Goal: Task Accomplishment & Management: Manage account settings

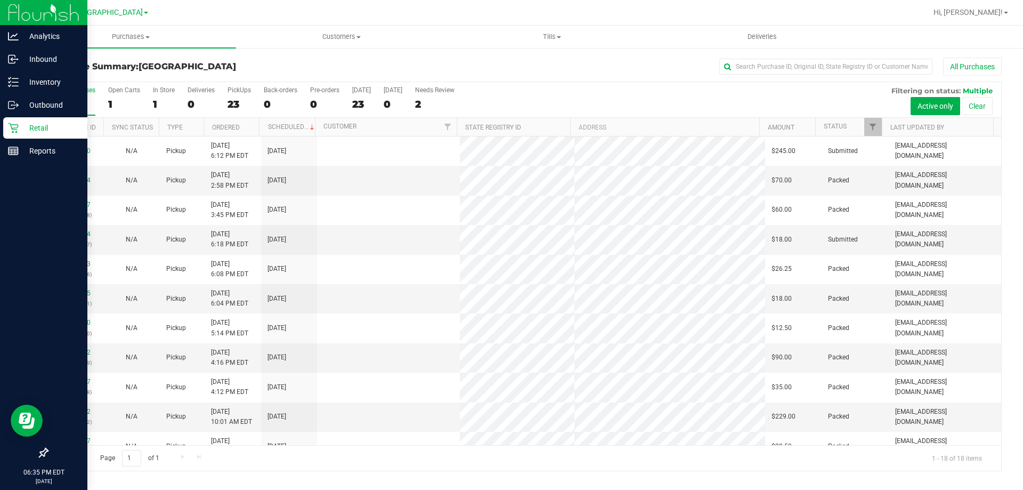
click at [12, 130] on icon at bounding box center [13, 128] width 11 height 11
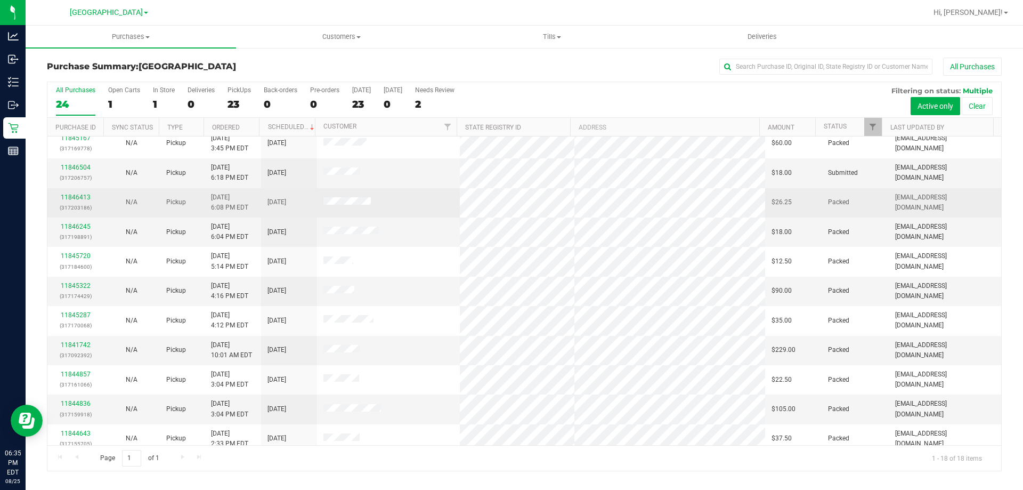
scroll to position [222, 0]
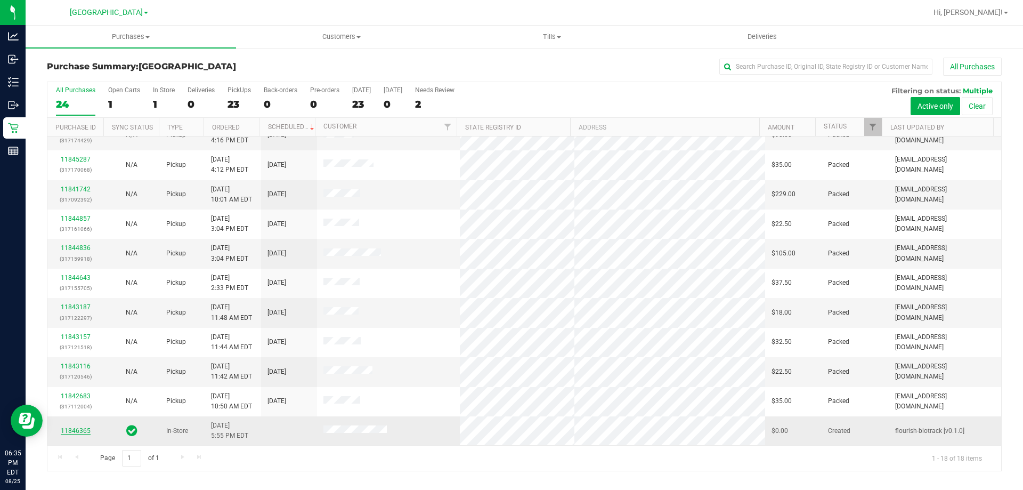
click at [74, 431] on link "11846365" at bounding box center [76, 430] width 30 height 7
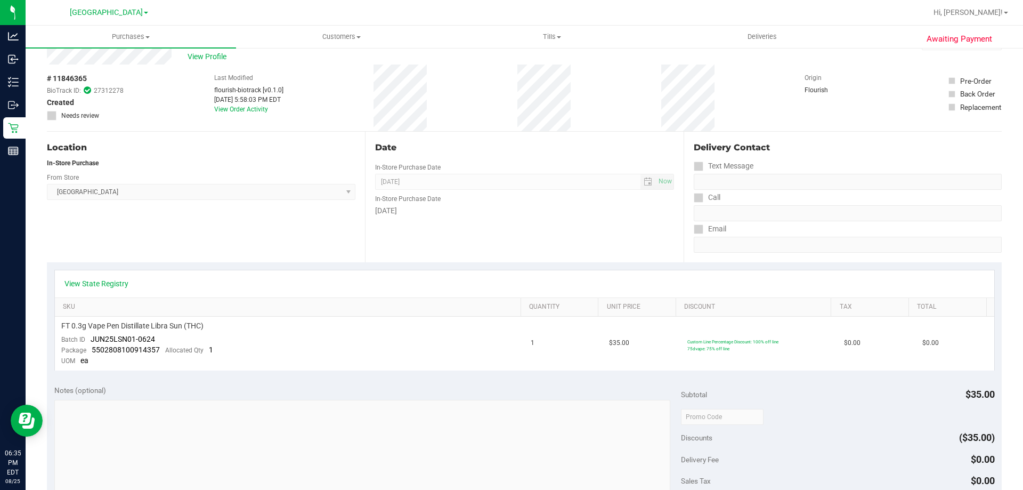
scroll to position [213, 0]
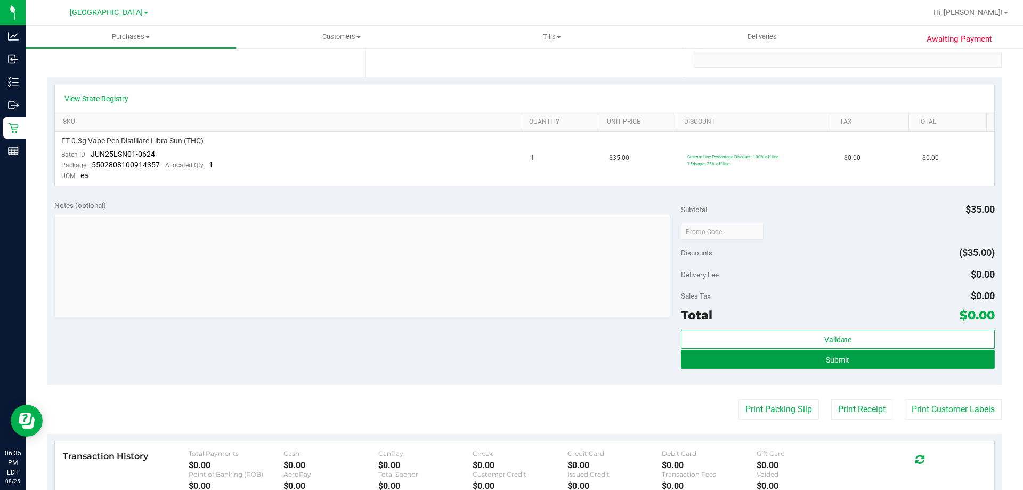
click at [858, 362] on button "Submit" at bounding box center [837, 359] width 313 height 19
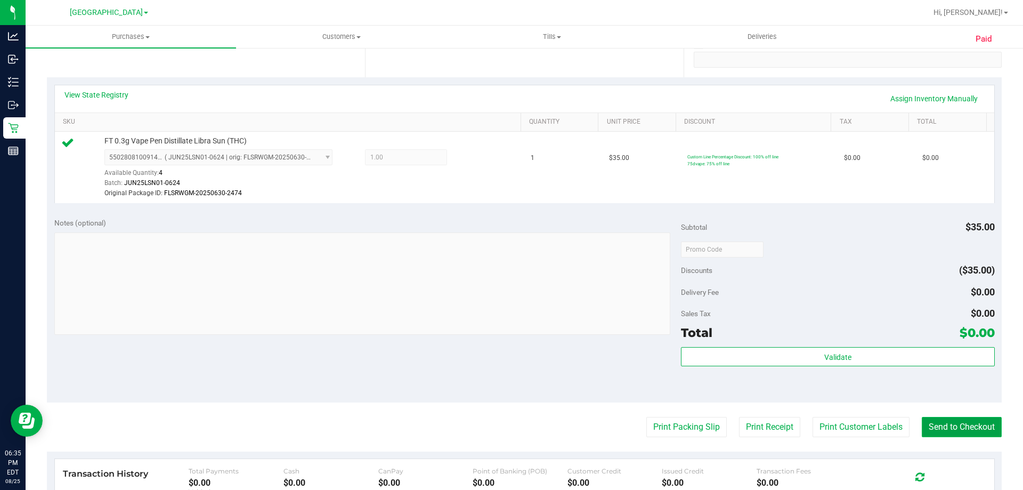
click at [952, 433] on button "Send to Checkout" at bounding box center [962, 427] width 80 height 20
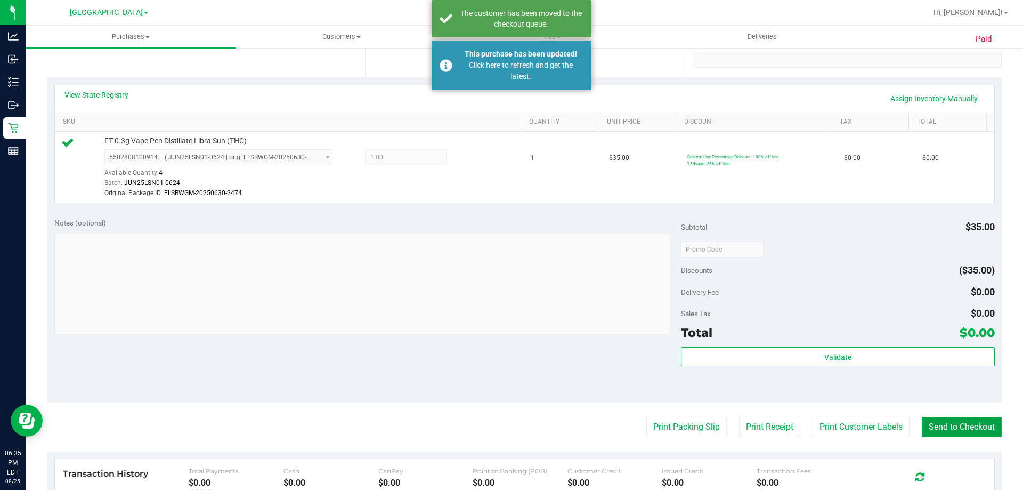
click at [952, 433] on button "Send to Checkout" at bounding box center [962, 427] width 80 height 20
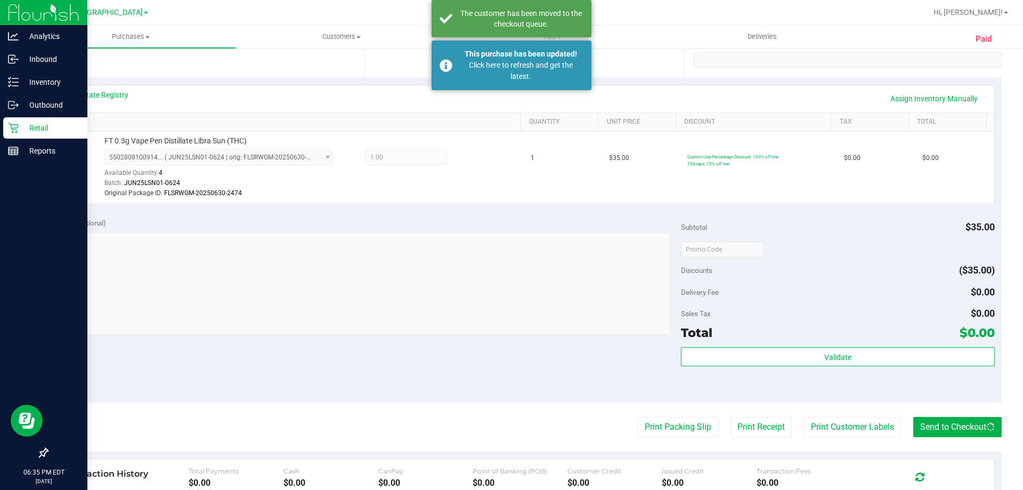
click at [15, 120] on div "Retail" at bounding box center [45, 127] width 84 height 21
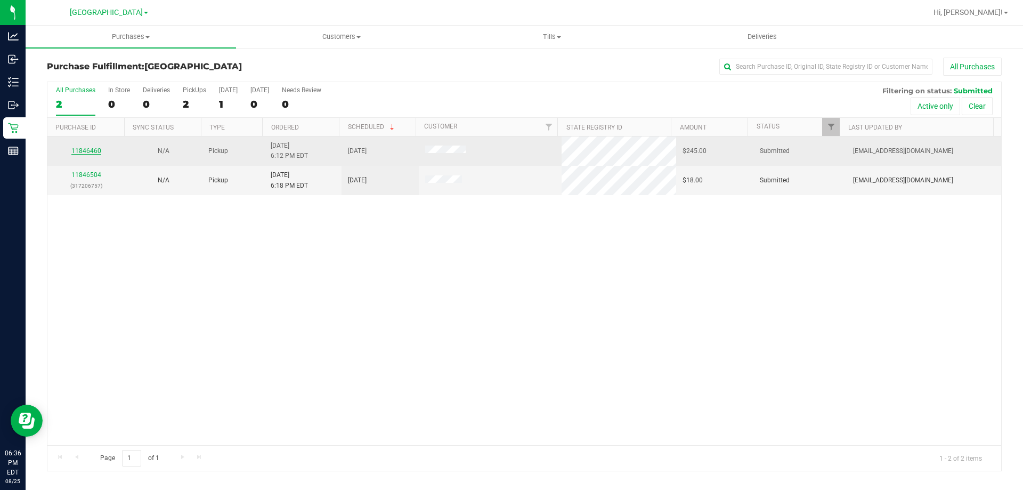
click at [94, 148] on link "11846460" at bounding box center [86, 150] width 30 height 7
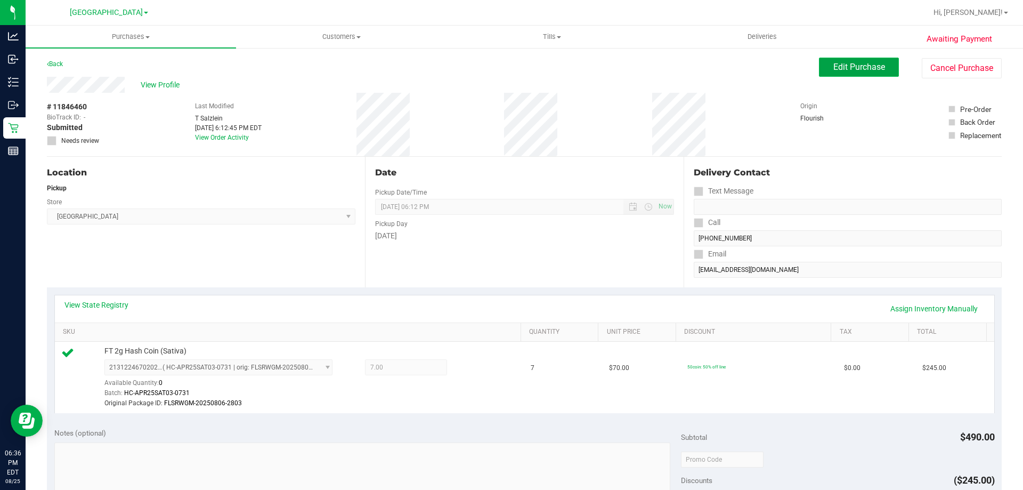
click at [834, 62] on span "Edit Purchase" at bounding box center [860, 67] width 52 height 10
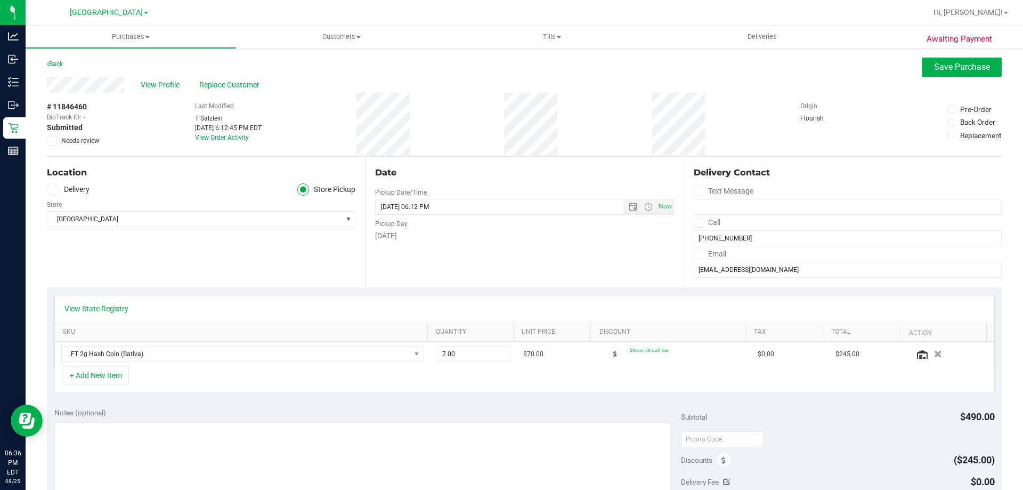
click at [55, 139] on span at bounding box center [52, 141] width 10 height 10
click at [0, 0] on input "Needs review" at bounding box center [0, 0] width 0 height 0
click at [953, 58] on button "Save Purchase" at bounding box center [962, 67] width 80 height 19
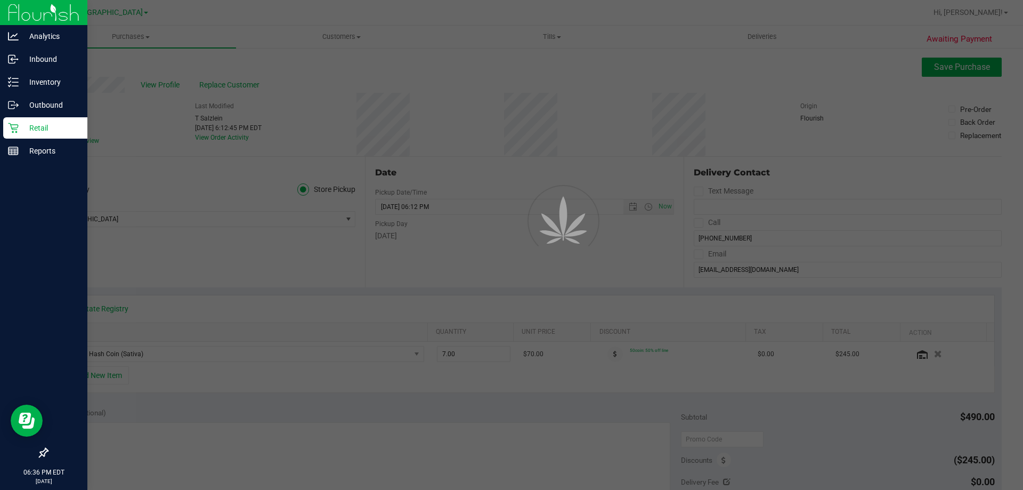
click at [35, 126] on p "Retail" at bounding box center [51, 128] width 64 height 13
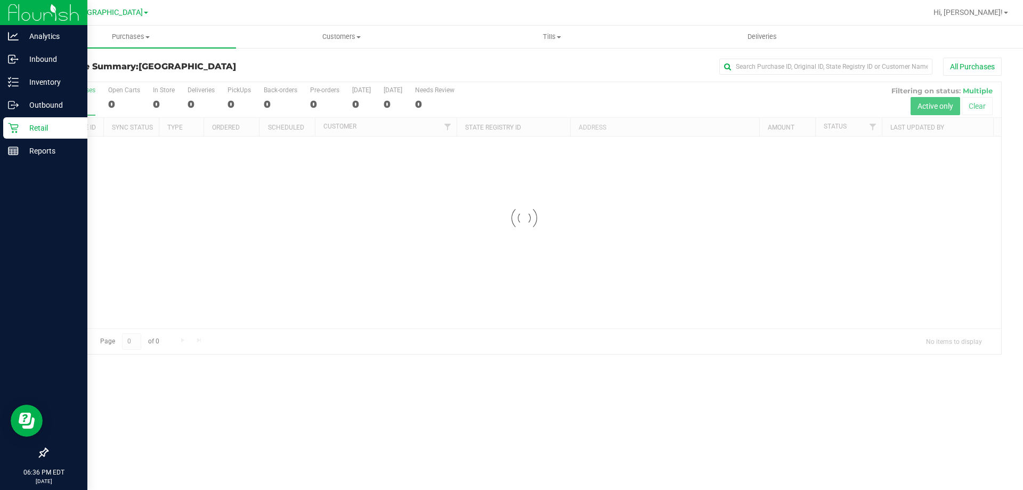
click at [35, 126] on p "Retail" at bounding box center [51, 128] width 64 height 13
